Goal: Communication & Community: Answer question/provide support

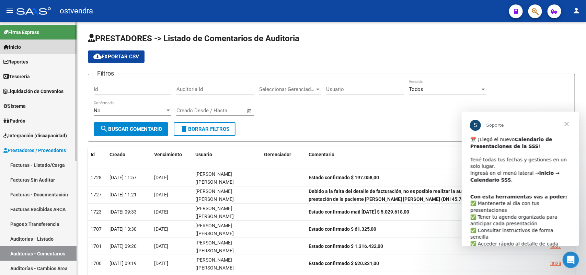
click at [21, 43] on span "Inicio" at bounding box center [12, 47] width 18 height 8
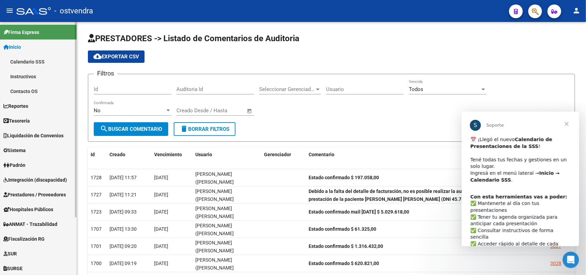
click at [22, 60] on link "Calendario SSS" at bounding box center [38, 61] width 77 height 15
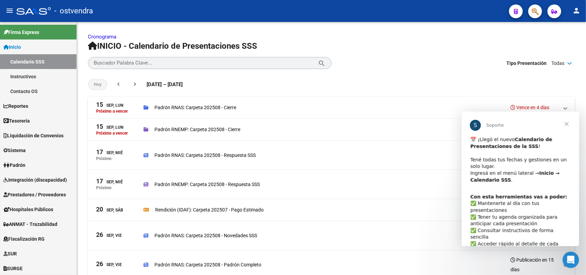
click at [568, 125] on span "Cerrar" at bounding box center [566, 123] width 25 height 25
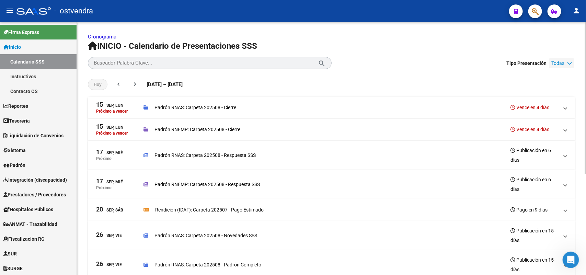
click at [566, 60] on div "Todas" at bounding box center [561, 63] width 25 height 10
click at [569, 45] on h1 "INICIO - Calendario de Presentaciones SSS" at bounding box center [331, 46] width 487 height 11
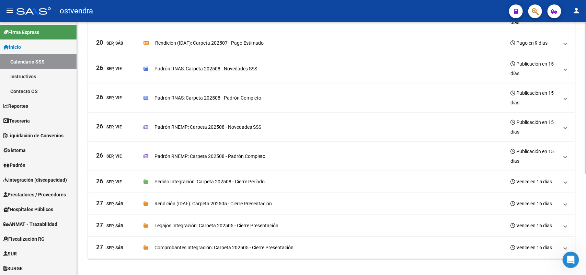
scroll to position [168, 0]
click at [586, 227] on div at bounding box center [586, 199] width 2 height 152
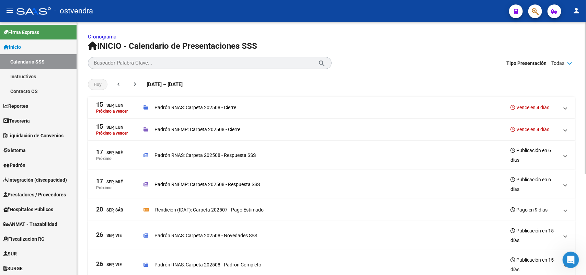
click at [586, 67] on div at bounding box center [586, 148] width 2 height 253
click at [586, 247] on div at bounding box center [586, 148] width 2 height 253
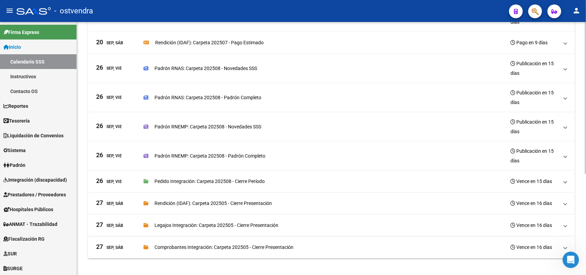
scroll to position [0, 0]
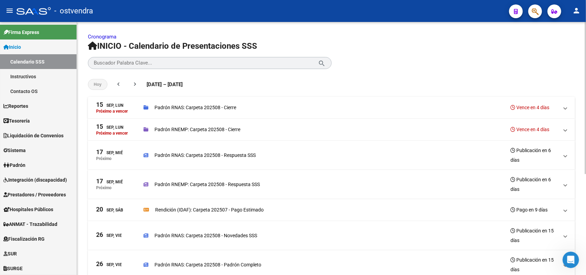
click at [586, 38] on div at bounding box center [586, 148] width 2 height 253
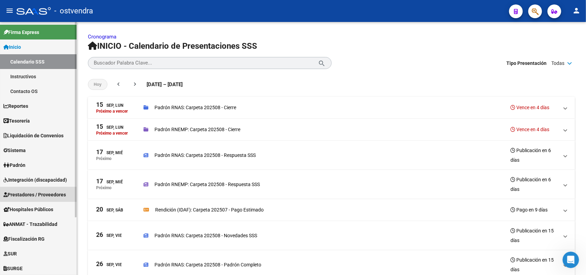
click at [44, 194] on span "Prestadores / Proveedores" at bounding box center [34, 195] width 63 height 8
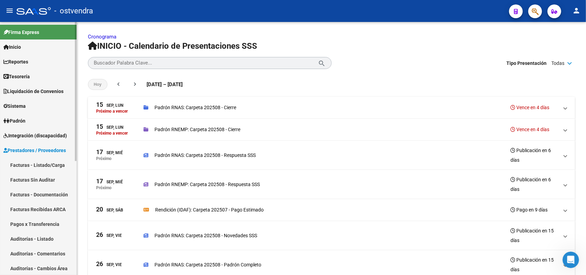
click at [56, 253] on link "Auditorías - Comentarios" at bounding box center [38, 253] width 77 height 15
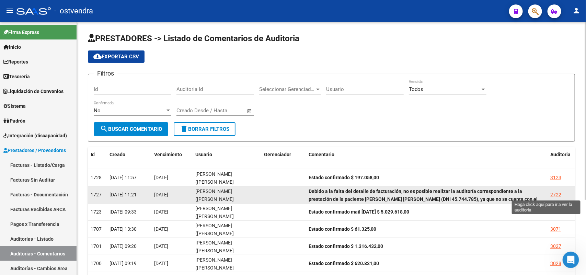
click at [554, 191] on div "2722" at bounding box center [556, 195] width 11 height 8
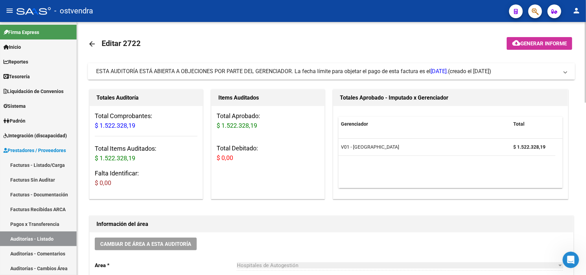
click at [406, 73] on span "ESTA AUDITORÍA ESTÁ ABIERTA A OBJECIONES POR PARTE DEL GERENCIADOR. La fecha lí…" at bounding box center [272, 71] width 352 height 7
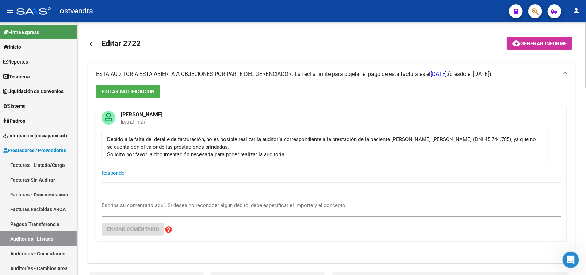
click at [406, 73] on span "ESTA AUDITORÍA ESTÁ ABIERTA A OBJECIONES POR PARTE DEL GERENCIADOR. La fecha lí…" at bounding box center [272, 74] width 352 height 7
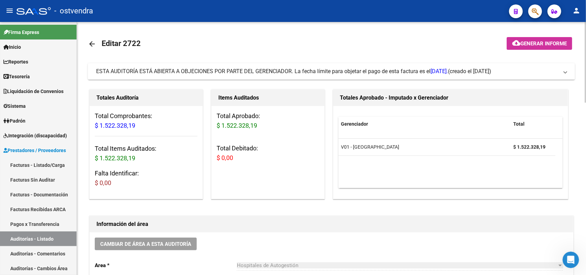
scroll to position [253, 0]
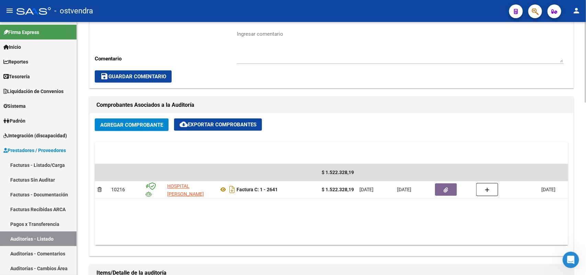
click at [586, 179] on div at bounding box center [586, 148] width 2 height 253
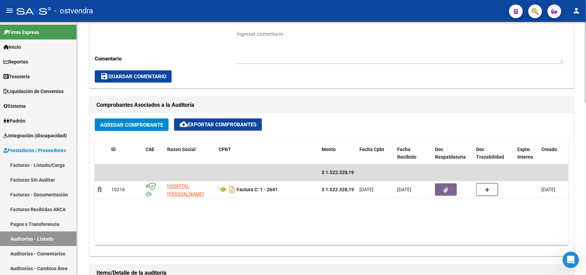
scroll to position [0, 0]
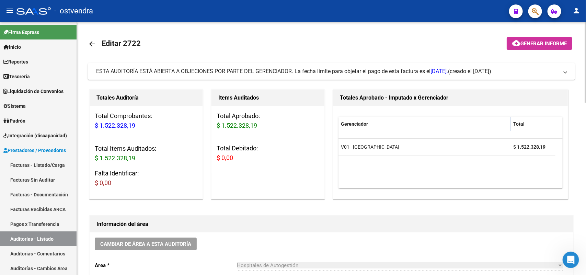
click at [586, 41] on div at bounding box center [586, 148] width 2 height 253
click at [586, 4] on div "menu - ostvendra person Firma Express Inicio Calendario SSS Instructivos Contac…" at bounding box center [293, 137] width 586 height 275
click at [319, 67] on mat-expansion-panel-header "ESTA AUDITORÍA ESTÁ ABIERTA A OBJECIONES POR PARTE DEL GERENCIADOR. La fecha lí…" at bounding box center [331, 71] width 487 height 16
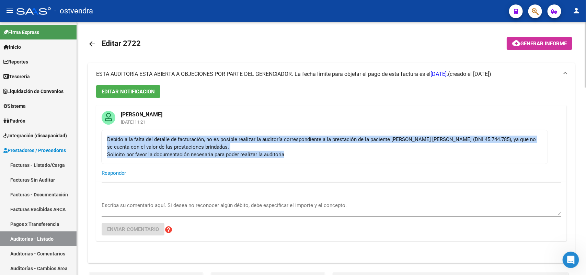
drag, startPoint x: 106, startPoint y: 138, endPoint x: 289, endPoint y: 163, distance: 185.2
click at [289, 163] on mat-card-content "Debido a la falta del detalle de facturación, no es posible realizar la auditor…" at bounding box center [324, 147] width 447 height 34
copy div "Debido a la falta del detalle de facturación, no es posible realizar la auditor…"
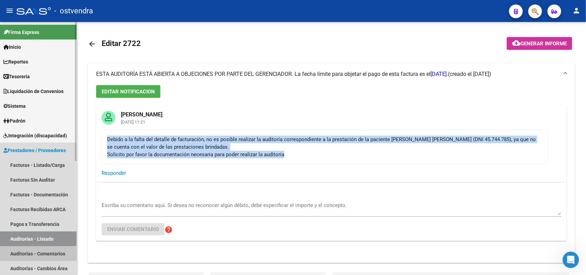
click at [50, 254] on link "Auditorías - Comentarios" at bounding box center [38, 253] width 77 height 15
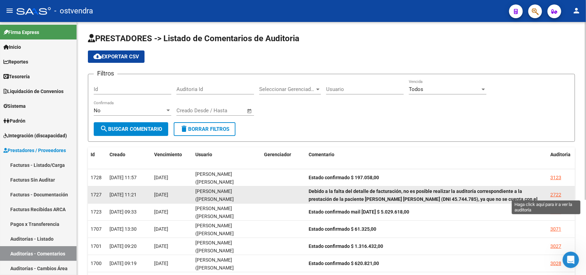
click at [554, 194] on div "2722" at bounding box center [556, 195] width 11 height 8
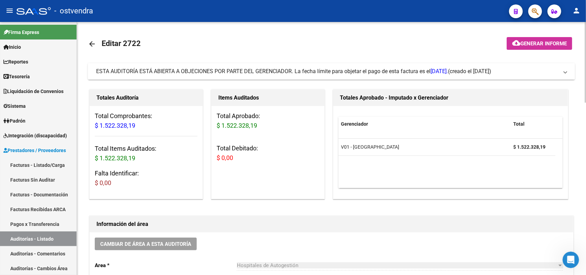
click at [243, 68] on span "ESTA AUDITORÍA ESTÁ ABIERTA A OBJECIONES POR PARTE DEL GERENCIADOR. La fecha lí…" at bounding box center [272, 71] width 352 height 7
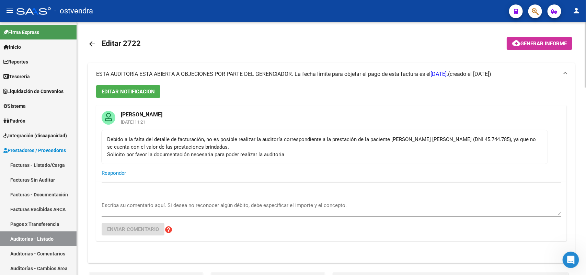
click at [119, 172] on span "Responder" at bounding box center [114, 173] width 24 height 6
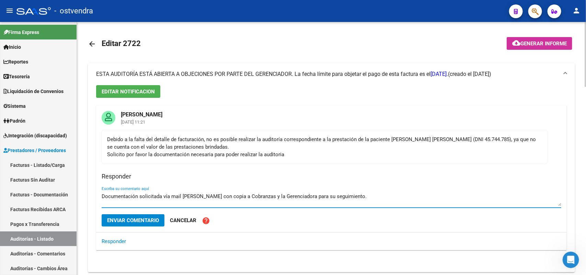
type textarea "Documentación solicitada vía mail [PERSON_NAME] con copia a Cobranzas y la Gere…"
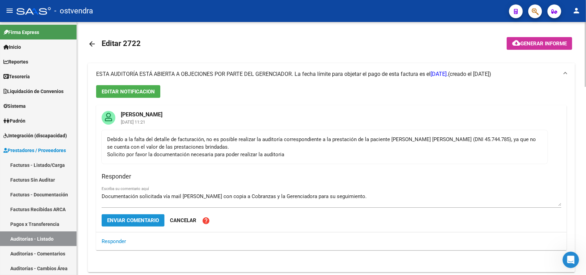
click at [143, 221] on span "Enviar comentario" at bounding box center [133, 220] width 52 height 6
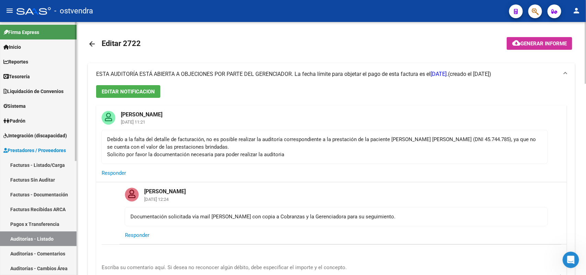
click at [44, 251] on link "Auditorías - Comentarios" at bounding box center [38, 253] width 77 height 15
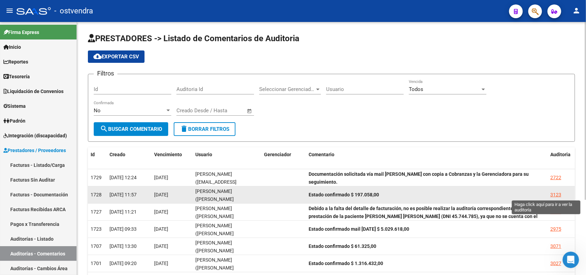
click at [552, 196] on div "3123" at bounding box center [556, 195] width 11 height 8
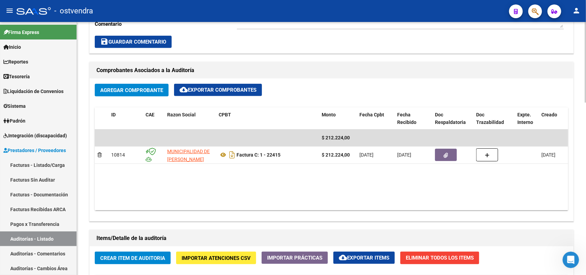
scroll to position [293, 0]
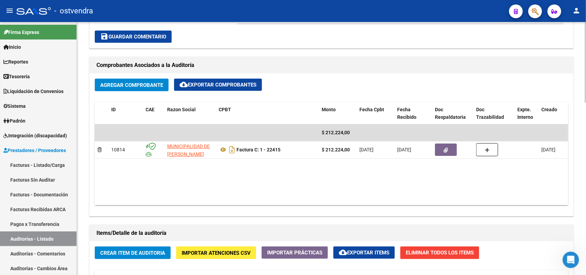
click at [583, 165] on div "arrow_back Editar 3123 cloud_download Generar informe ESTA AUDITORÍA ESTÁ ABIER…" at bounding box center [332, 125] width 511 height 793
click at [52, 237] on link "Auditorías - Listado" at bounding box center [38, 238] width 77 height 15
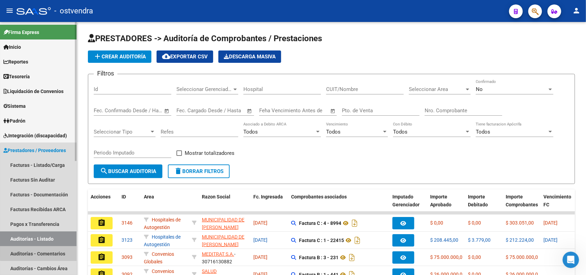
click at [59, 251] on link "Auditorías - Comentarios" at bounding box center [38, 253] width 77 height 15
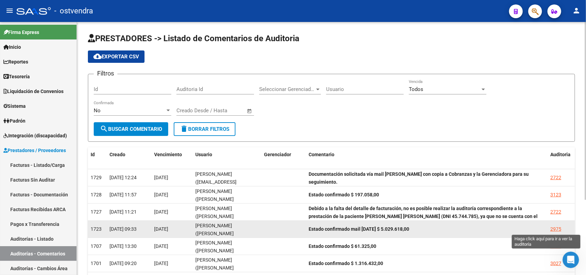
click at [553, 228] on div "2975" at bounding box center [556, 229] width 11 height 8
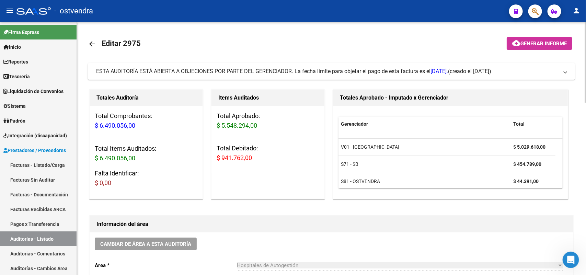
scroll to position [253, 0]
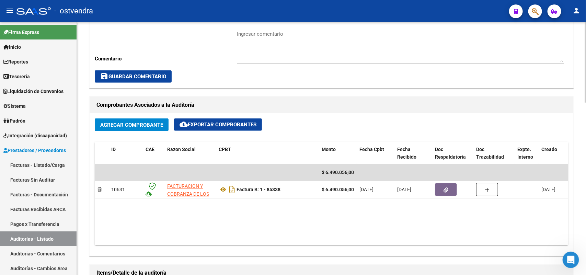
click at [586, 227] on div at bounding box center [586, 148] width 2 height 253
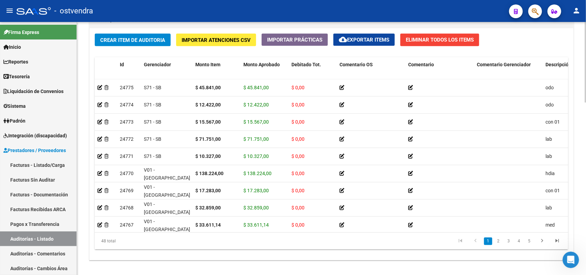
click at [586, 227] on div at bounding box center [586, 148] width 2 height 253
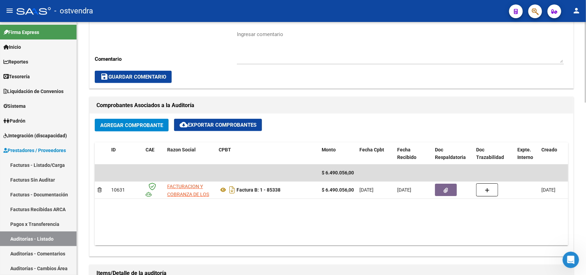
click at [586, 43] on div at bounding box center [586, 148] width 2 height 253
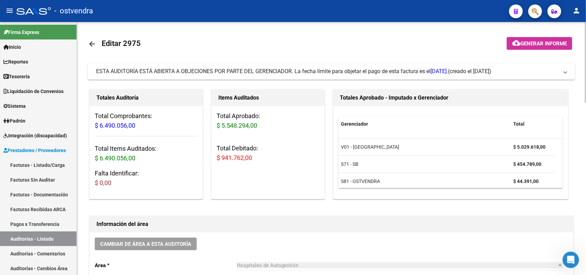
click at [586, 43] on div at bounding box center [586, 148] width 2 height 253
click at [586, 33] on div at bounding box center [586, 62] width 2 height 81
